Goal: Transaction & Acquisition: Purchase product/service

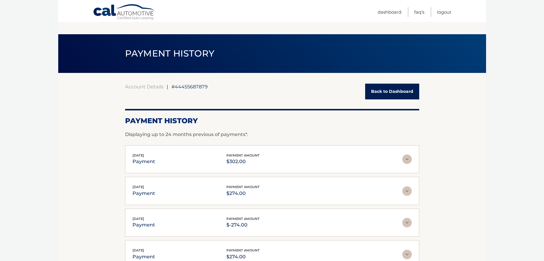
scroll to position [84, 0]
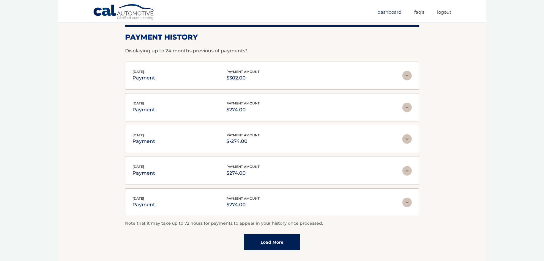
click at [392, 11] on link "Dashboard" at bounding box center [390, 12] width 24 height 10
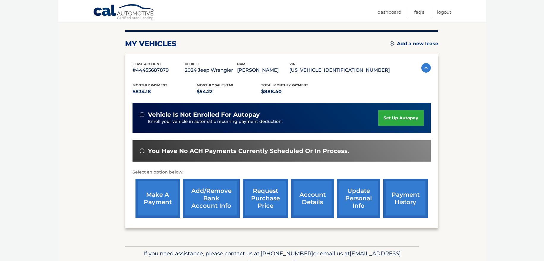
scroll to position [70, 0]
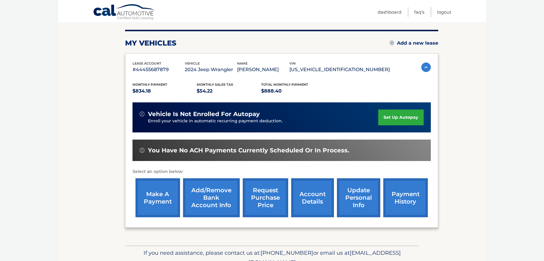
click at [154, 199] on link "make a payment" at bounding box center [158, 197] width 45 height 39
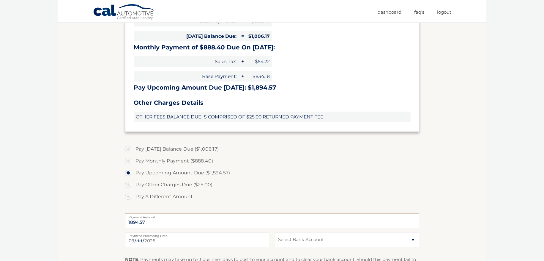
scroll to position [174, 0]
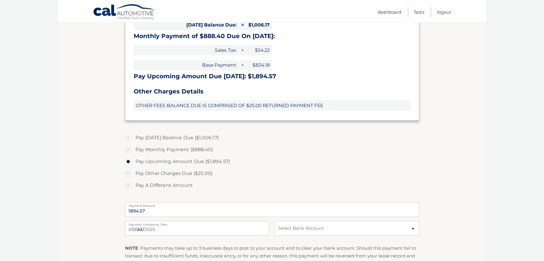
click at [129, 184] on label "Pay A Different Amount" at bounding box center [272, 185] width 294 height 12
click at [129, 184] on input "Pay A Different Amount" at bounding box center [130, 184] width 6 height 10
radio input "true"
select select "YzJhOTViMDQtMzc3ZC00MzMxLTllYWQtYWE1Mzc4ZTEzNzk4"
click at [188, 208] on input "Payment Amount" at bounding box center [272, 209] width 294 height 15
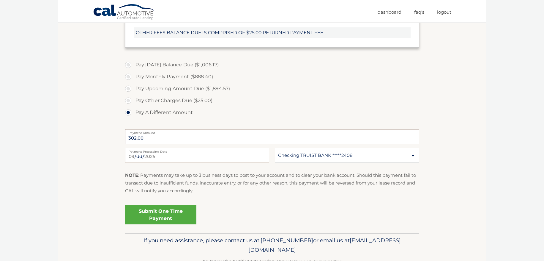
scroll to position [247, 0]
type input "302.00"
click at [145, 212] on link "Submit One Time Payment" at bounding box center [160, 214] width 71 height 19
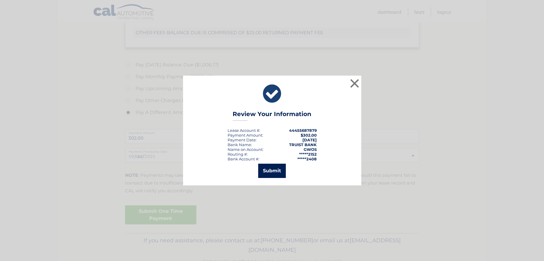
click at [281, 165] on button "Submit" at bounding box center [272, 170] width 28 height 14
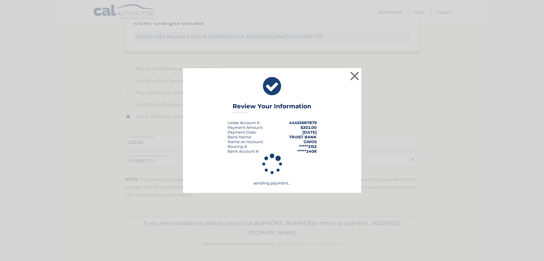
scroll to position [241, 0]
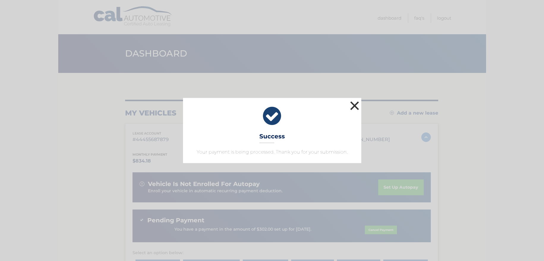
click at [358, 107] on button "×" at bounding box center [355, 106] width 12 height 12
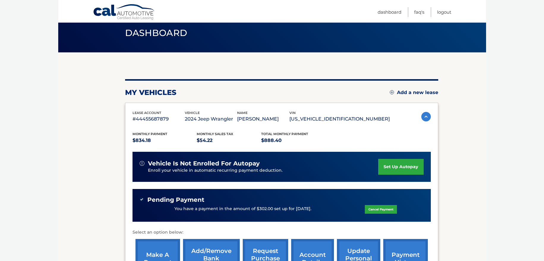
scroll to position [15, 0]
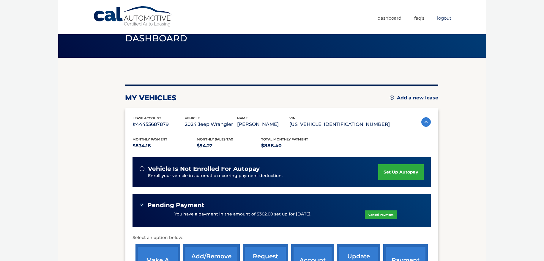
click at [449, 19] on link "Logout" at bounding box center [444, 18] width 14 height 10
